Goal: Transaction & Acquisition: Obtain resource

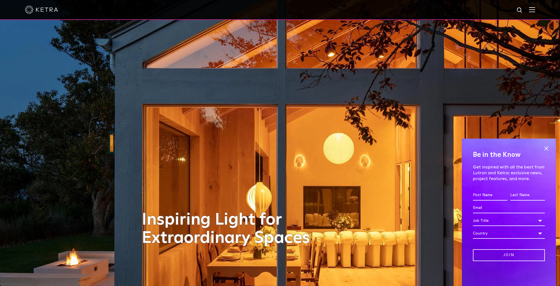
click at [521, 11] on img at bounding box center [519, 10] width 7 height 7
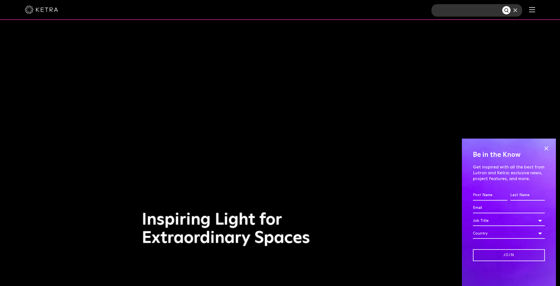
click at [456, 9] on input "text" at bounding box center [466, 10] width 71 height 12
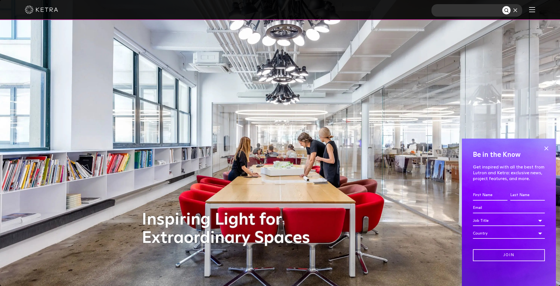
click at [539, 11] on div at bounding box center [280, 10] width 560 height 20
click at [535, 11] on img at bounding box center [532, 9] width 6 height 5
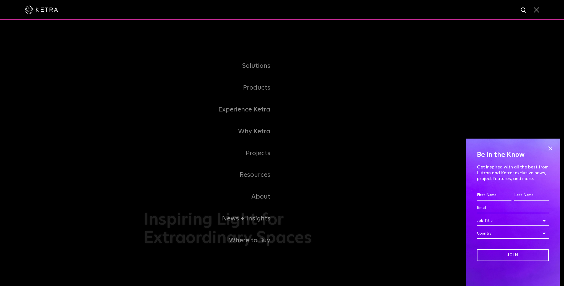
click at [524, 9] on img at bounding box center [523, 10] width 7 height 7
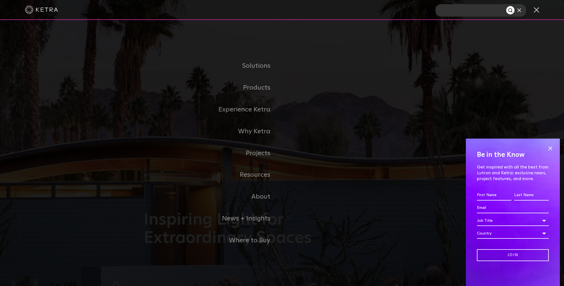
click at [461, 10] on input "text" at bounding box center [470, 10] width 71 height 12
click at [481, 10] on input "text" at bounding box center [470, 10] width 71 height 12
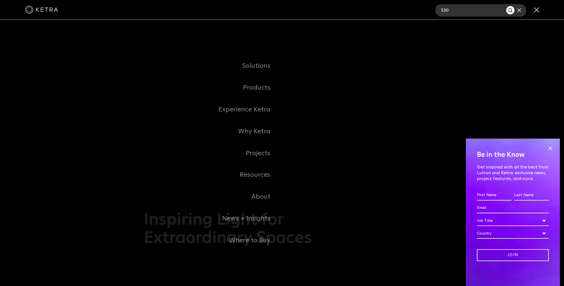
type input "S30"
click at [506, 6] on button "Search" at bounding box center [510, 10] width 8 height 8
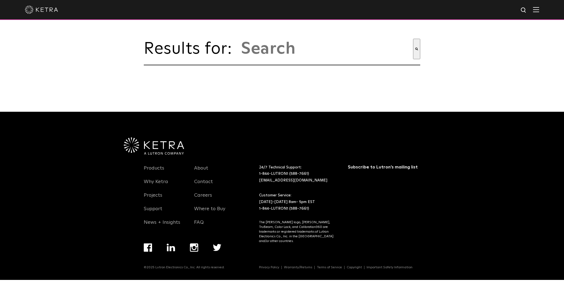
type input "s30"
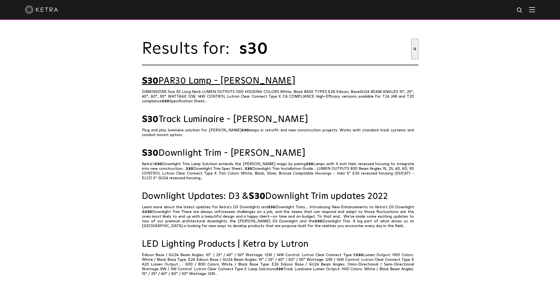
click at [163, 84] on link "S30 PAR30 Lamp - [PERSON_NAME]" at bounding box center [280, 81] width 276 height 10
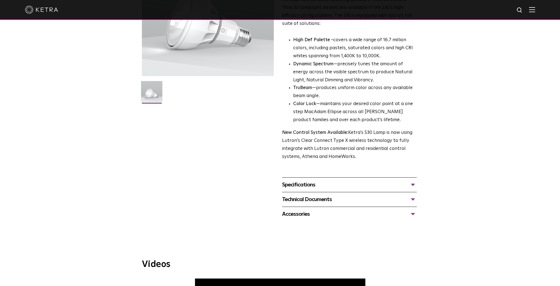
scroll to position [111, 0]
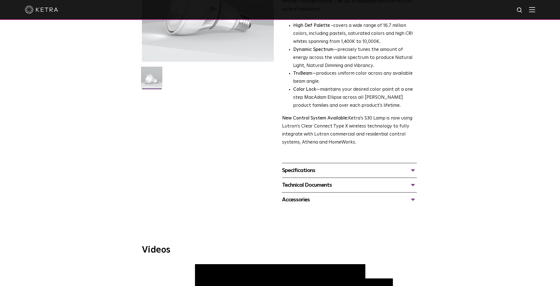
click at [415, 171] on div "Specifications" at bounding box center [349, 170] width 135 height 9
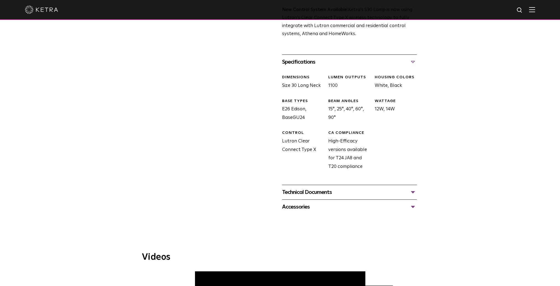
scroll to position [221, 0]
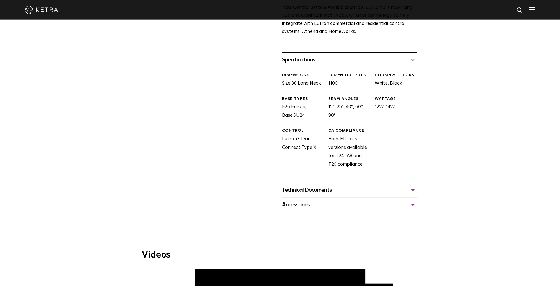
click at [415, 191] on div "Technical Documents" at bounding box center [349, 189] width 135 height 9
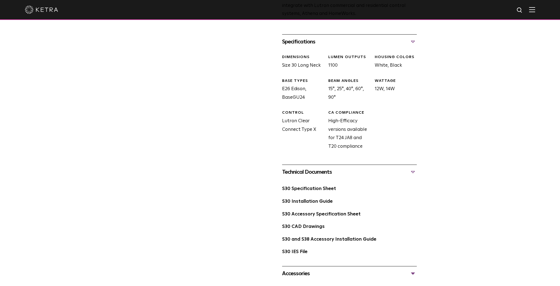
scroll to position [249, 0]
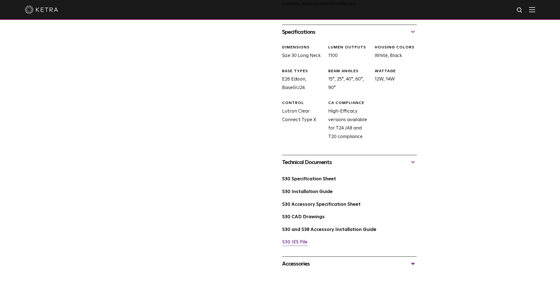
click at [297, 242] on link "S30 IES File" at bounding box center [294, 242] width 25 height 5
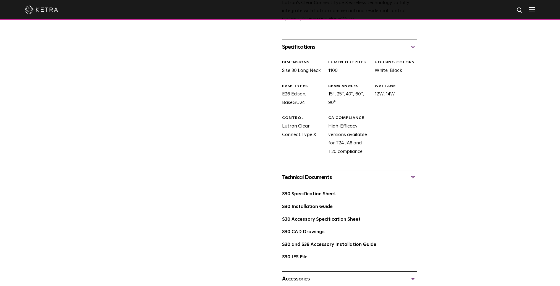
scroll to position [221, 0]
